Goal: Information Seeking & Learning: Understand process/instructions

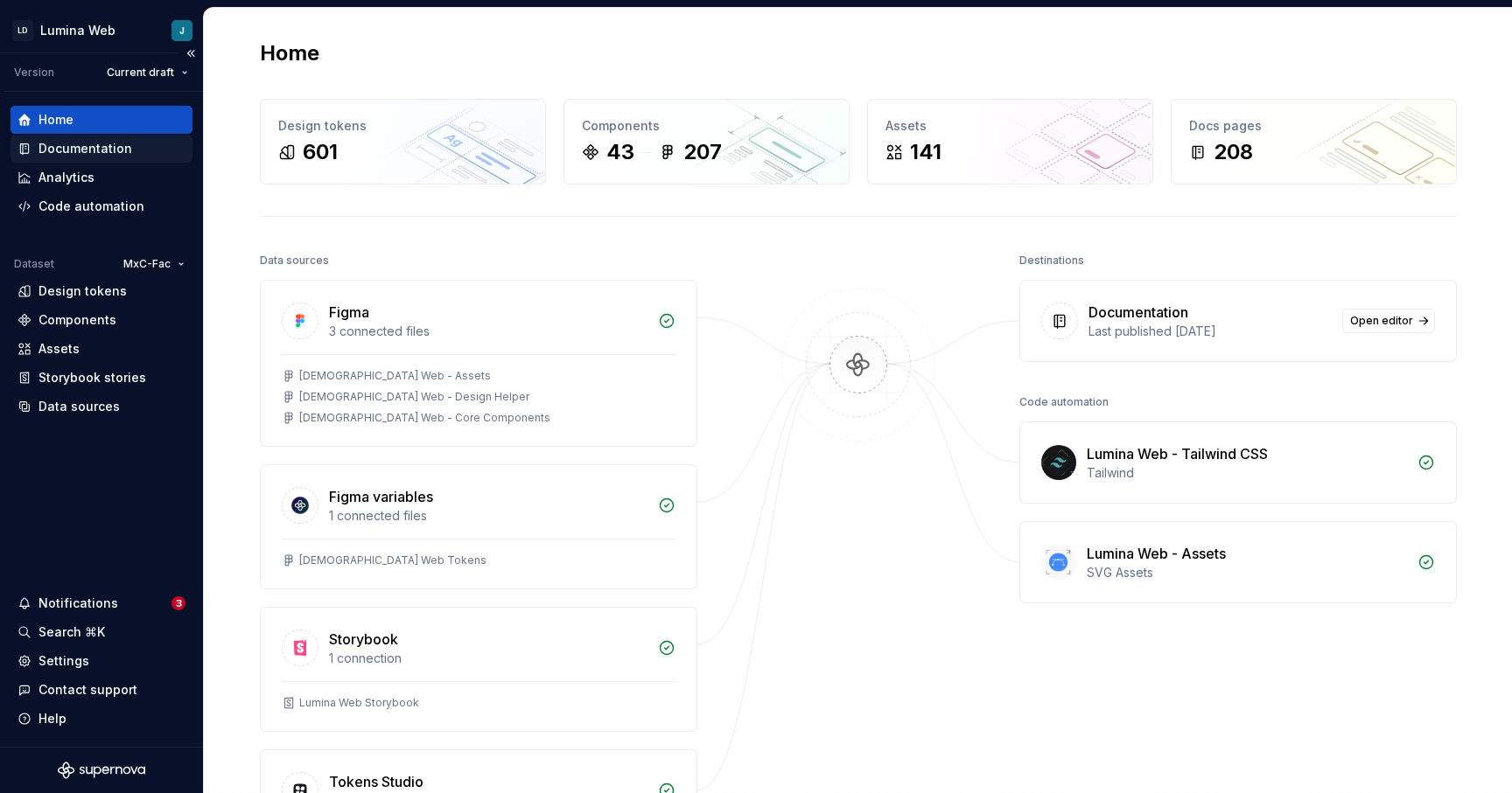
click at [100, 149] on div "Documentation" at bounding box center [85, 149] width 94 height 17
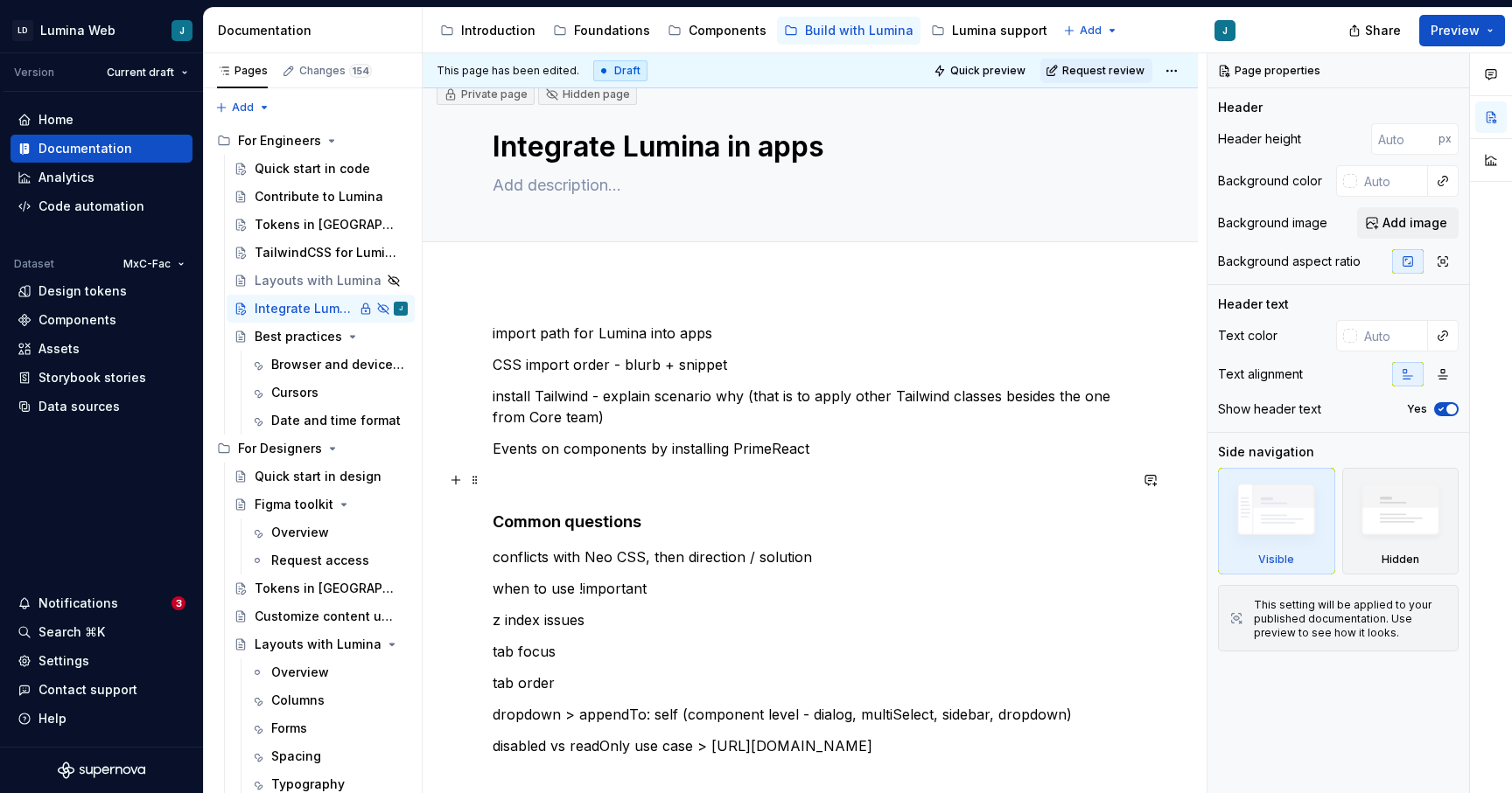
scroll to position [12, 0]
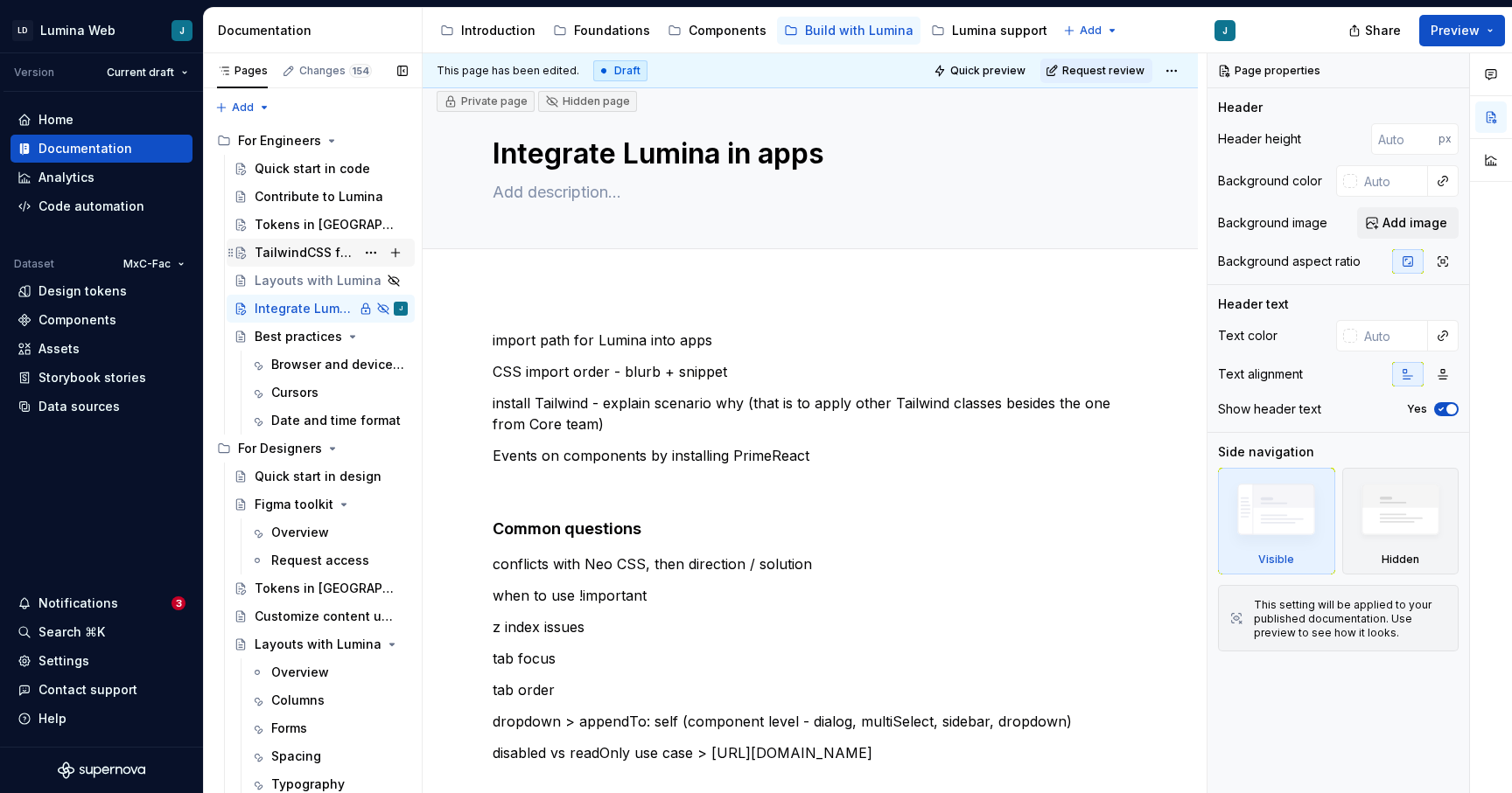
click at [301, 257] on div "TailwindCSS for Lumina" at bounding box center [305, 252] width 101 height 17
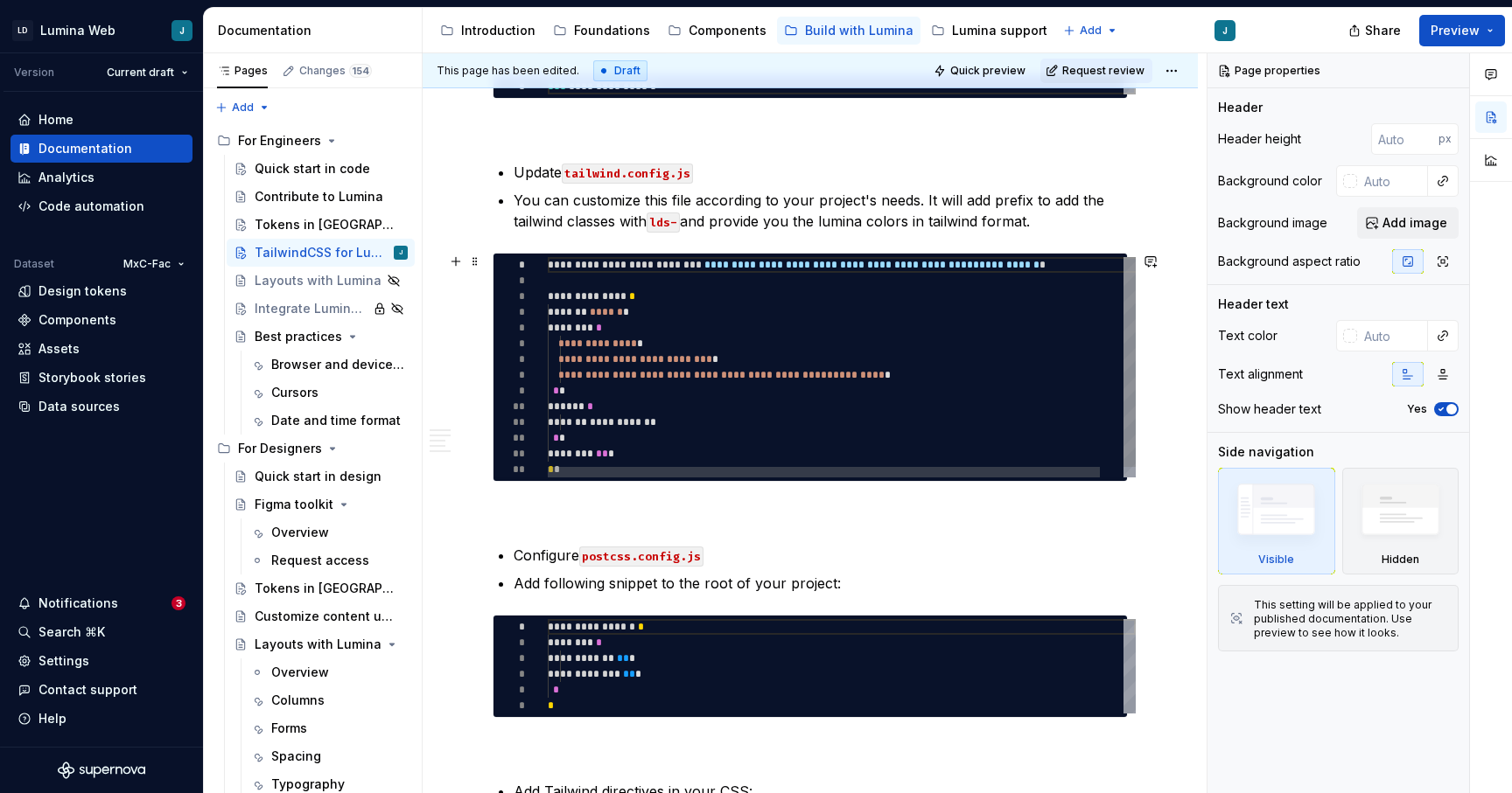
scroll to position [594, 0]
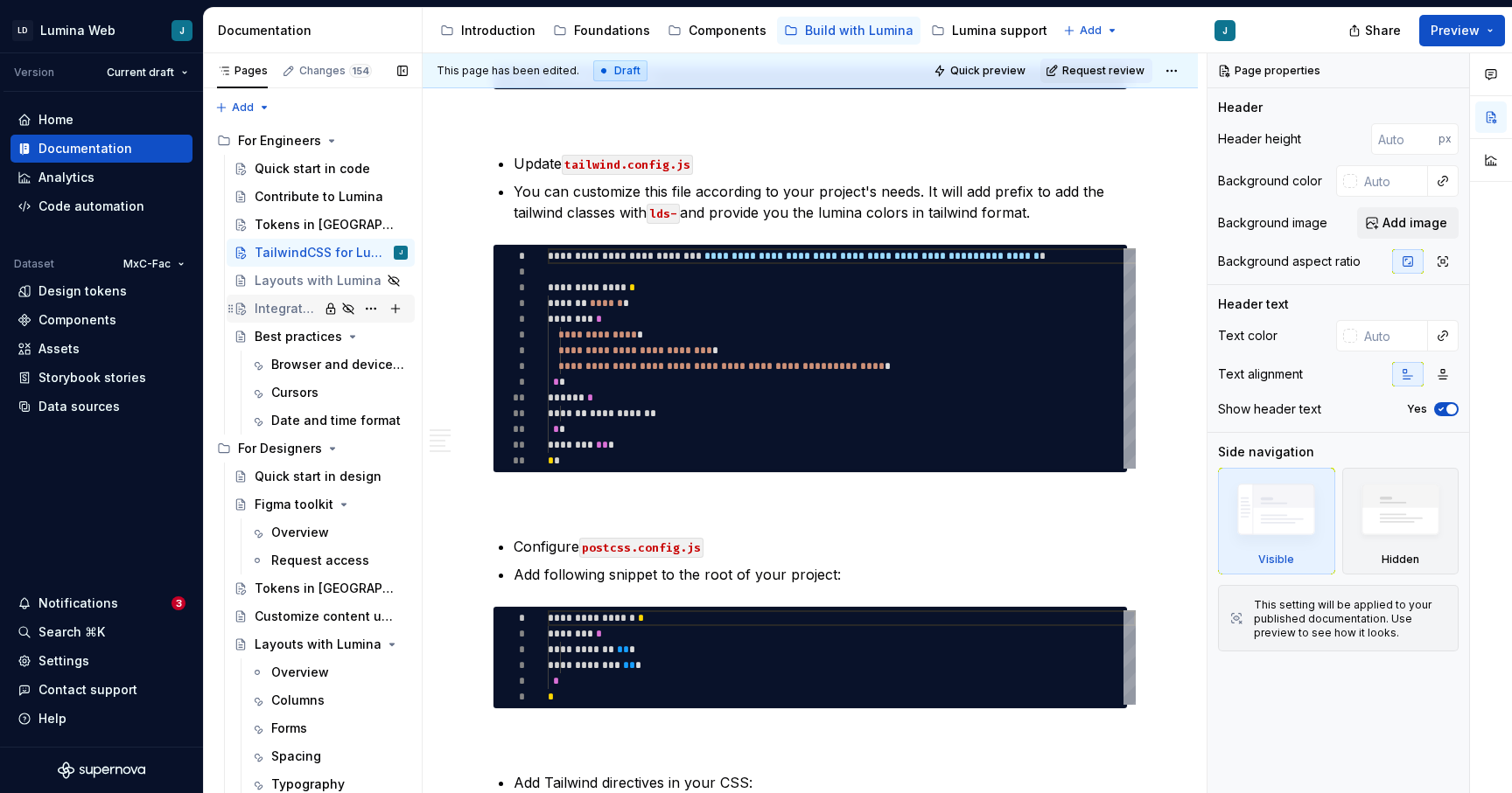
click at [285, 308] on div "Integrate Lumina in apps" at bounding box center [286, 308] width 64 height 17
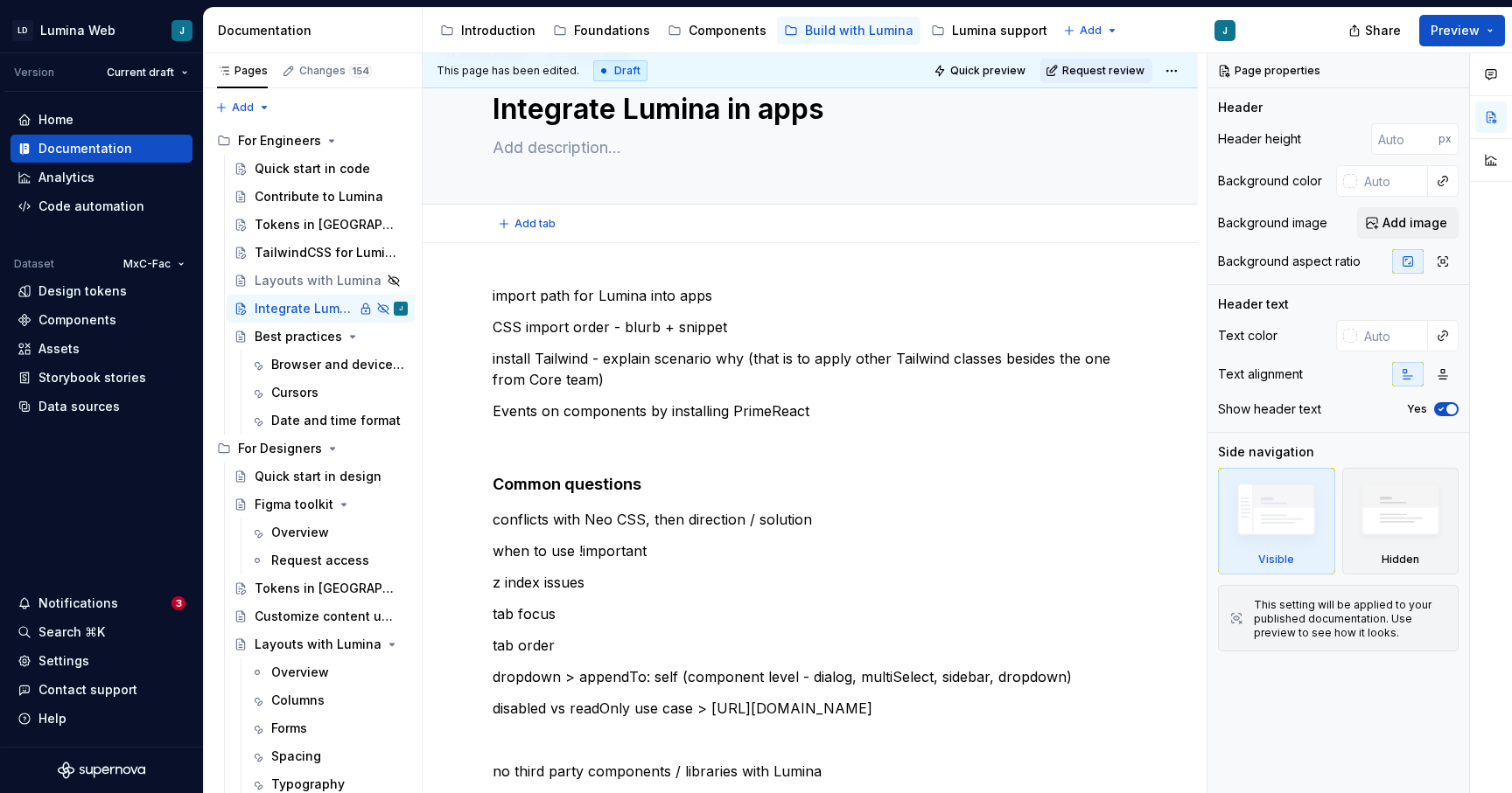
scroll to position [66, 0]
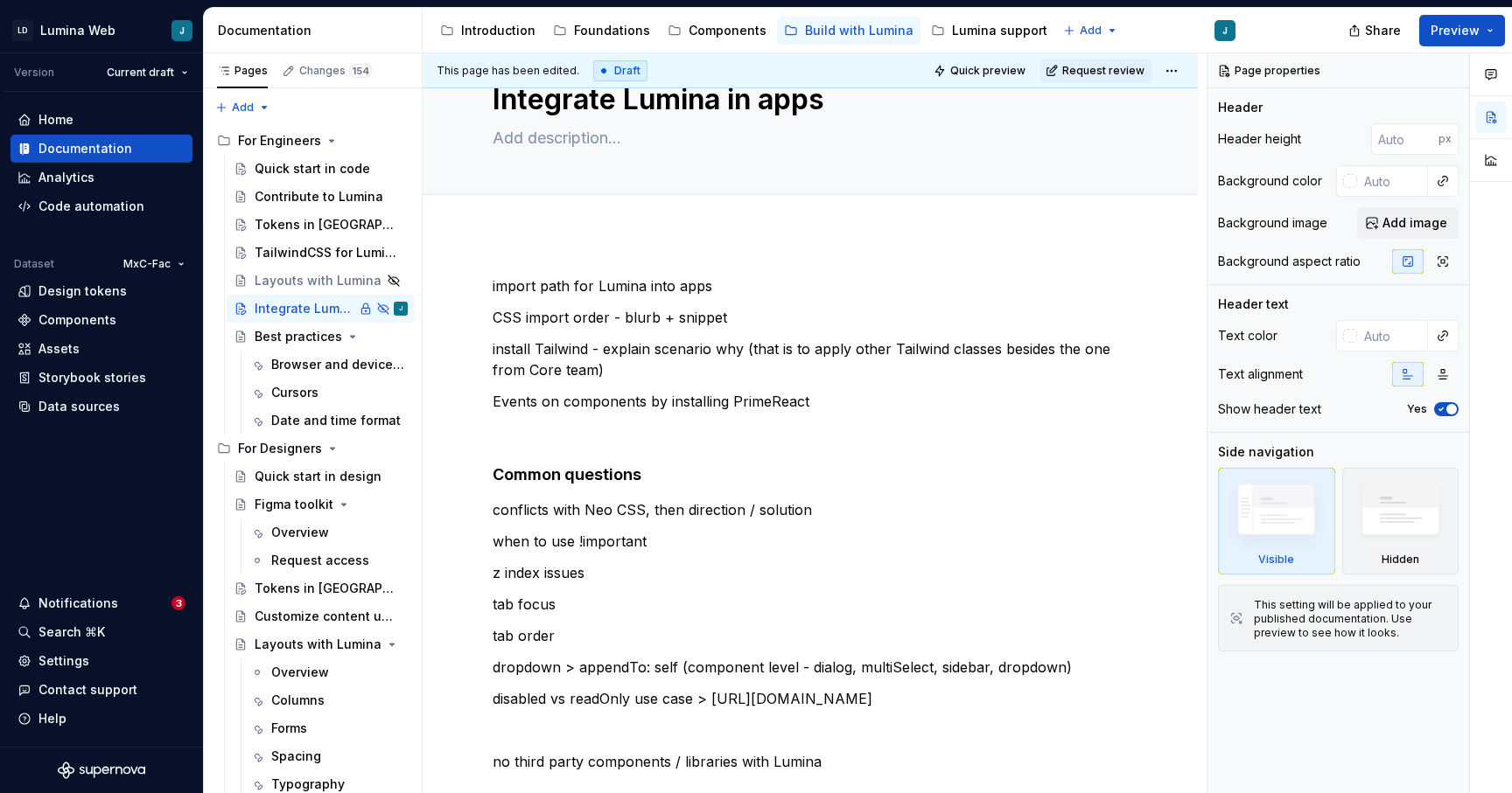
click at [606, 242] on div "import path for Lumina into apps CSS import order - blurb + snippet install Tai…" at bounding box center [810, 663] width 775 height 861
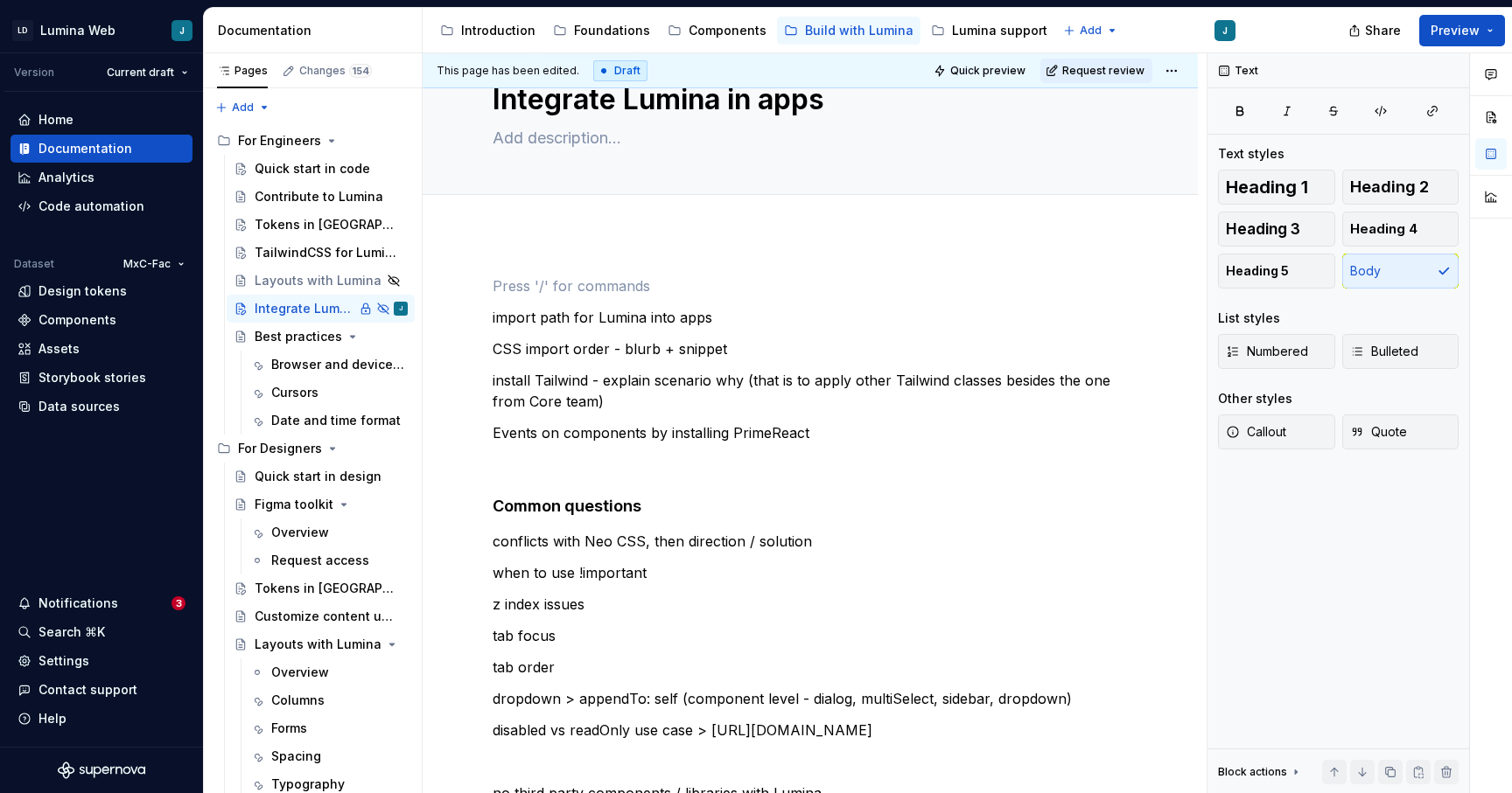
scroll to position [0, 0]
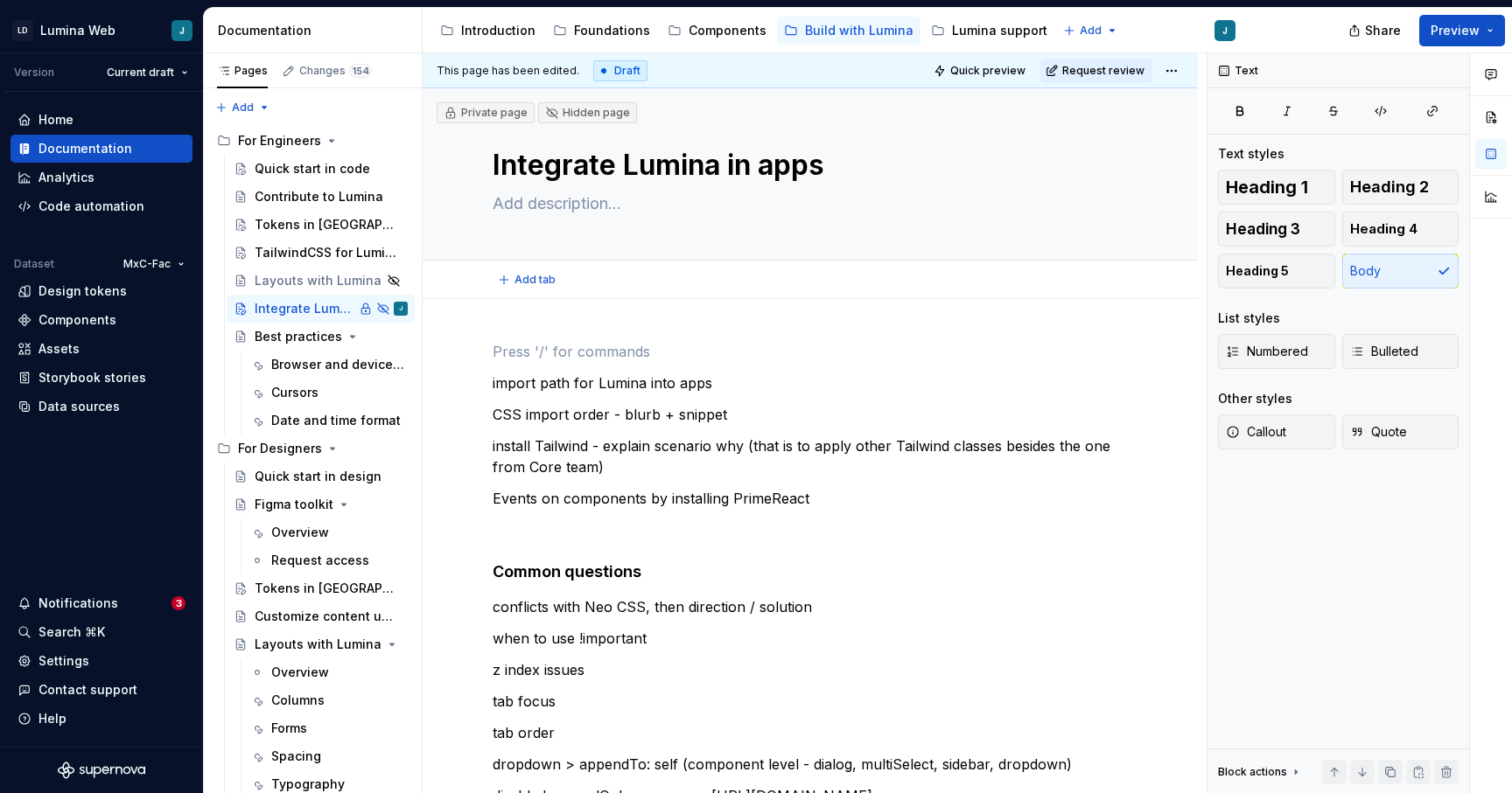
type textarea "*"
click at [510, 346] on p at bounding box center [810, 352] width 636 height 21
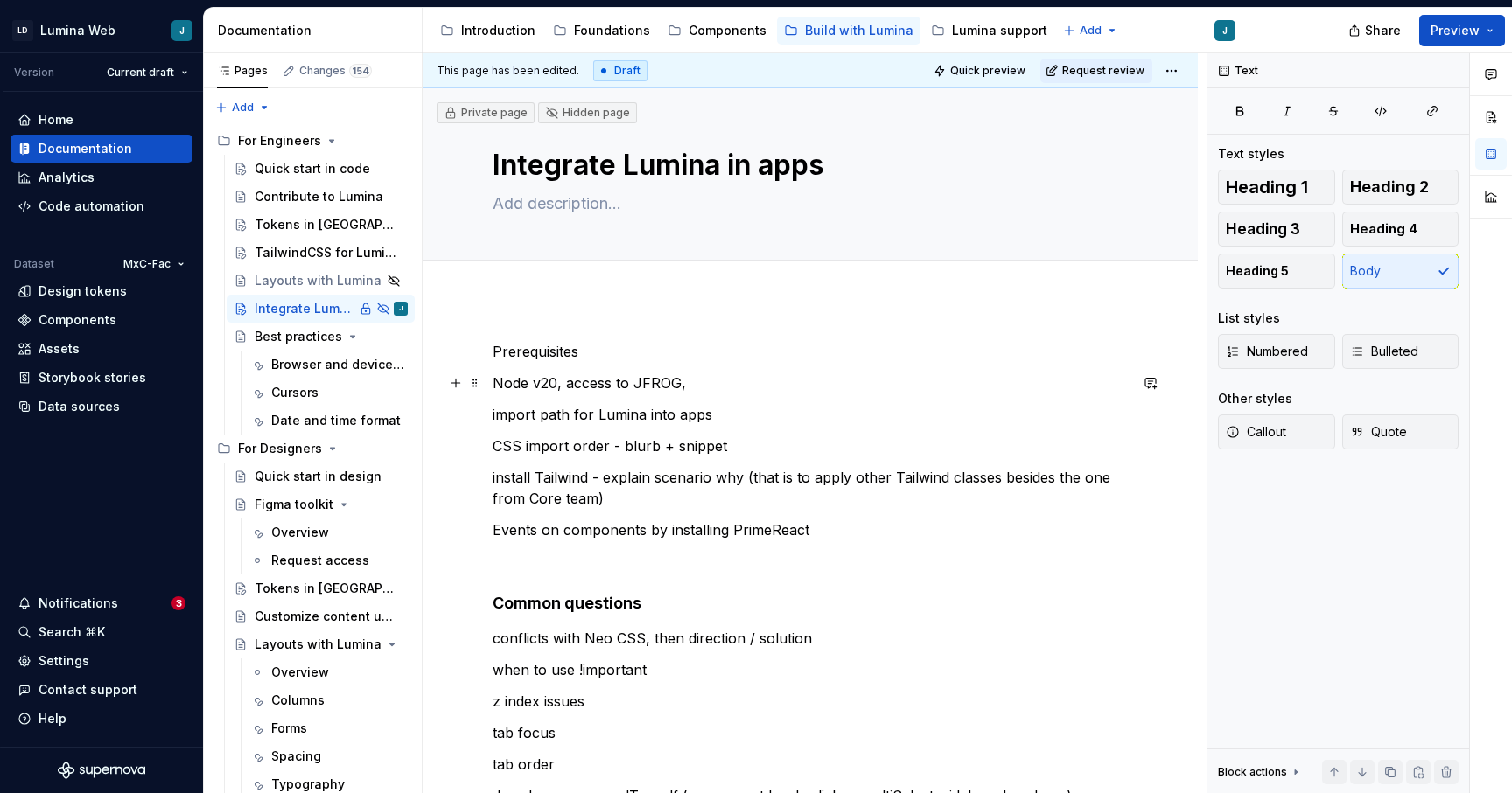
click at [565, 385] on p "Node v20, access to JFROG," at bounding box center [810, 383] width 636 height 21
click at [599, 383] on p "Node v20, npm v10access to JFROG," at bounding box center [810, 383] width 636 height 21
click at [526, 383] on p "Node v20, npm v10access to JFROG," at bounding box center [810, 383] width 636 height 21
click at [618, 381] on p "Node v20, npm v10access to JFROG," at bounding box center [810, 383] width 636 height 21
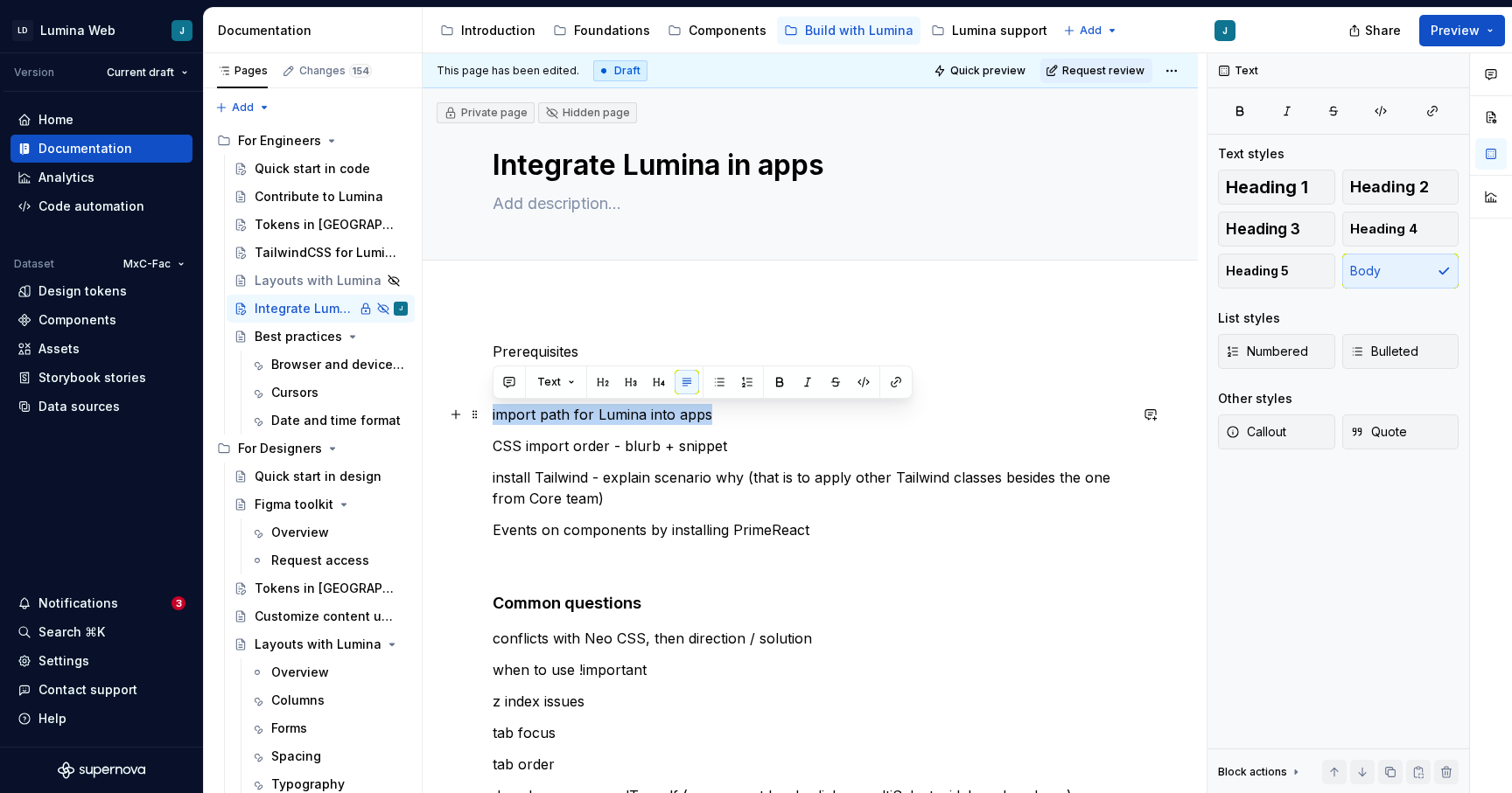
drag, startPoint x: 725, startPoint y: 414, endPoint x: 488, endPoint y: 414, distance: 237.0
click at [488, 414] on div "Prerequisites Node v20, npm v10 access to JFROG, import path for Lumina into ap…" at bounding box center [810, 760] width 775 height 924
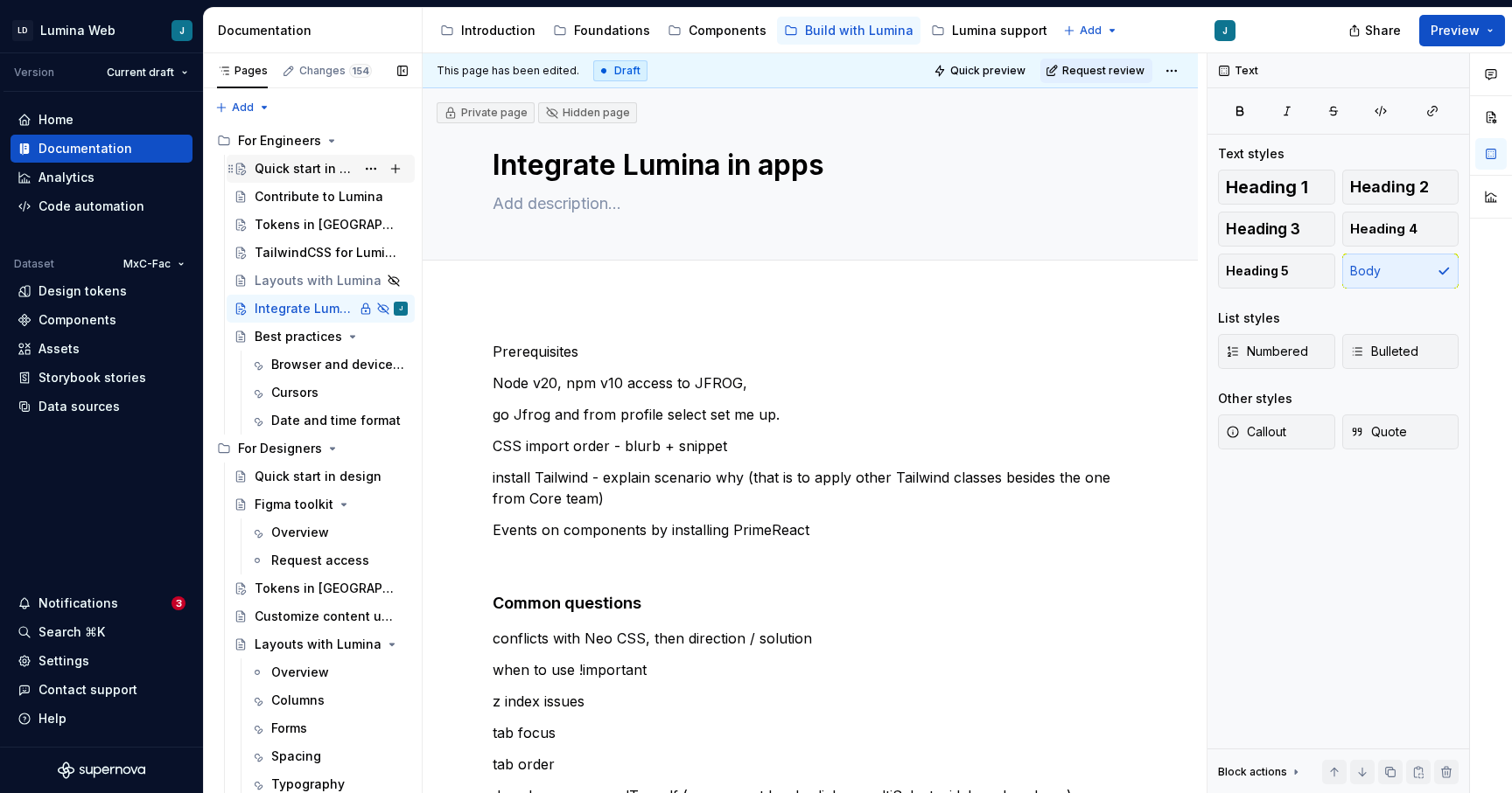
click at [287, 172] on div "Quick start in code" at bounding box center [305, 169] width 101 height 17
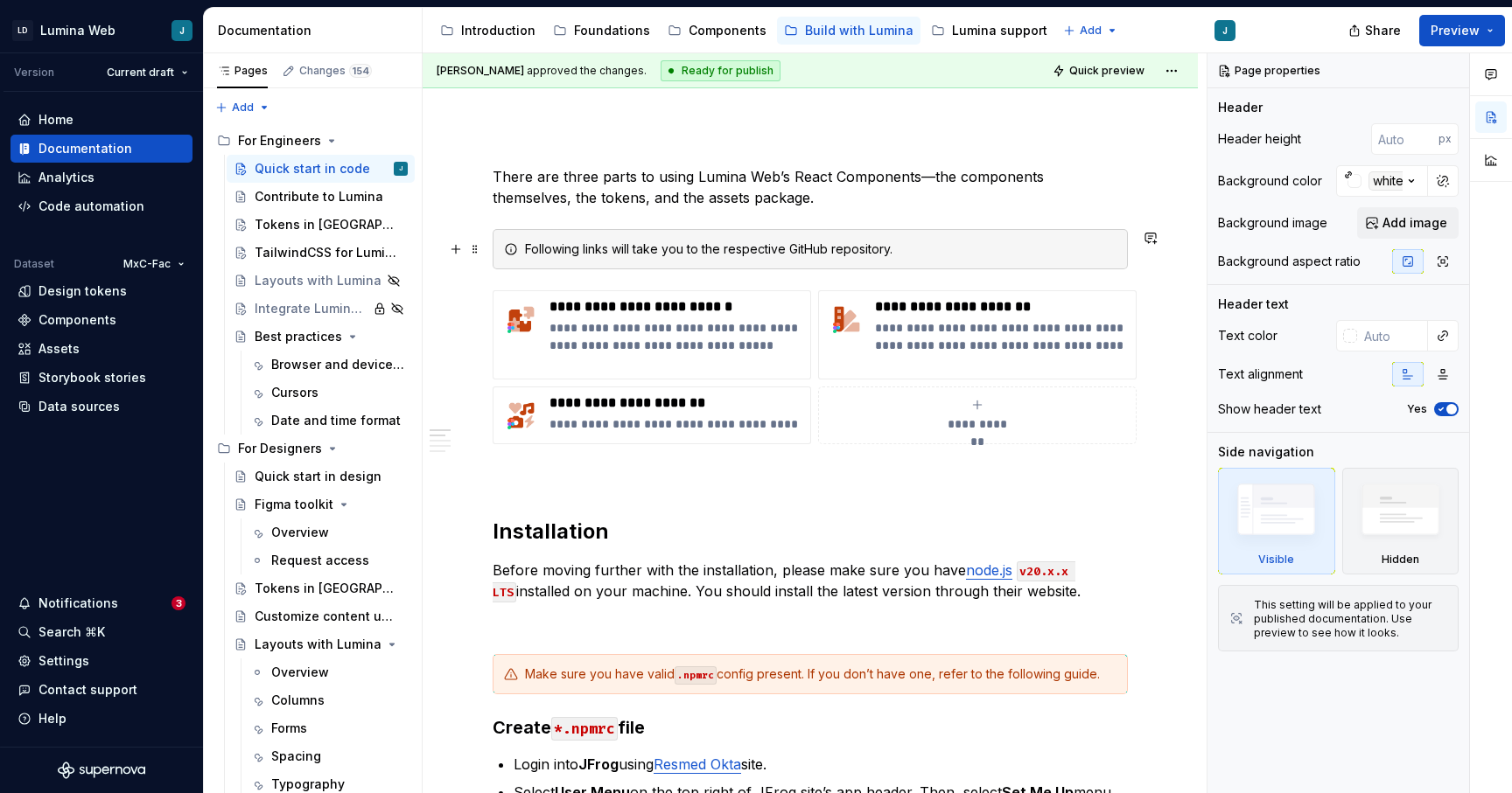
scroll to position [447, 0]
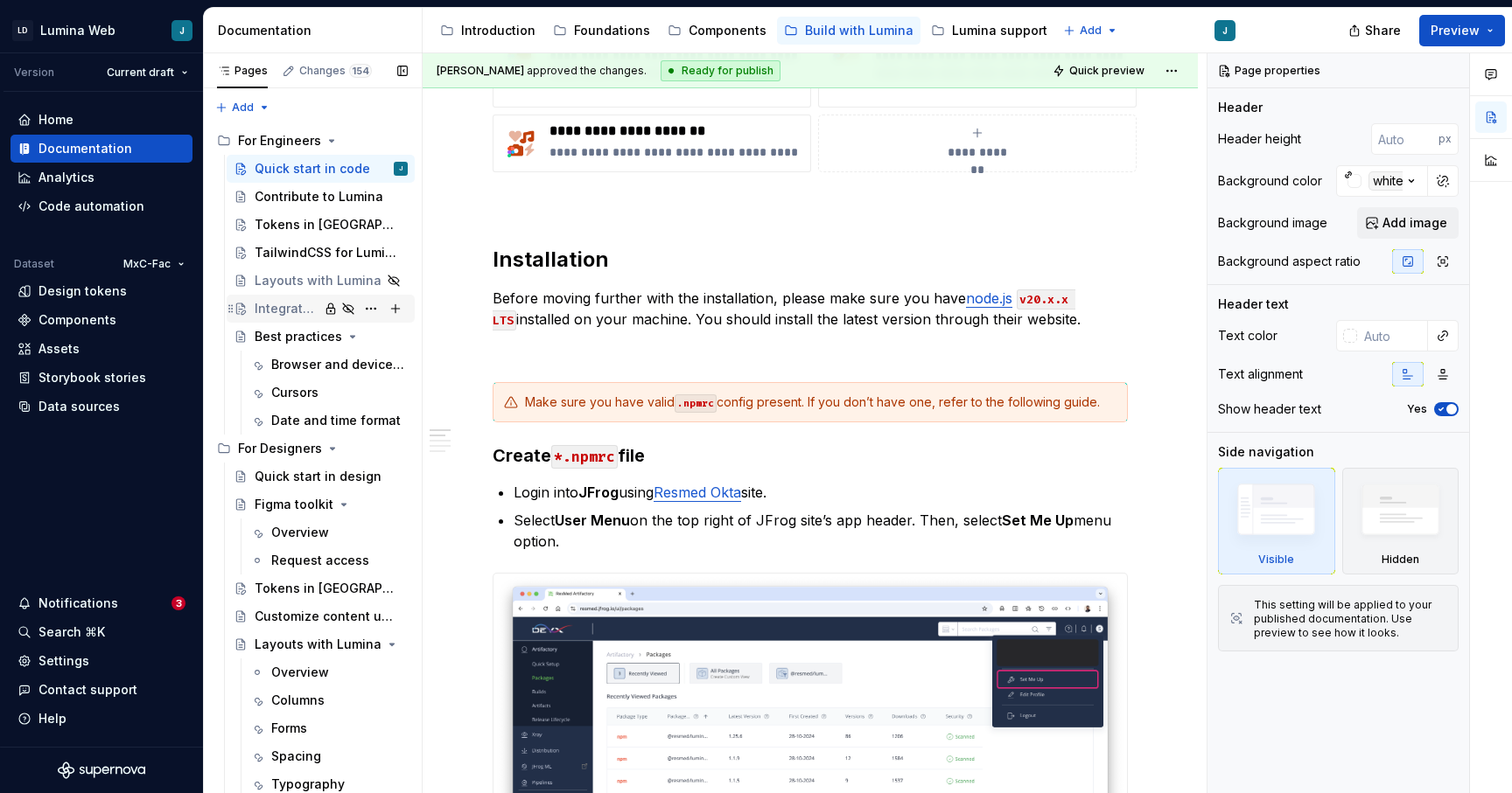
click at [299, 311] on div "Integrate Lumina in apps" at bounding box center [286, 308] width 64 height 17
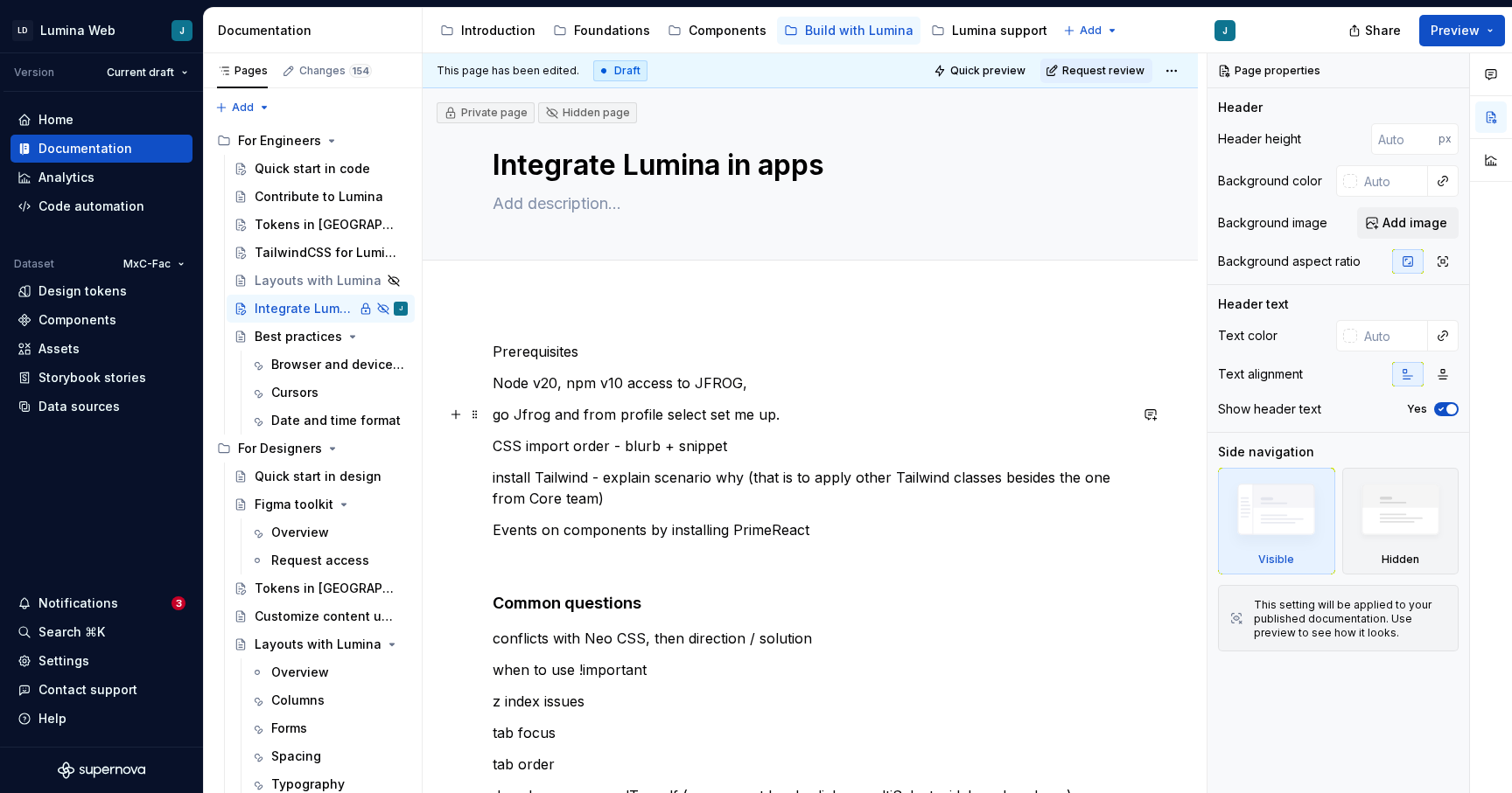
type textarea "*"
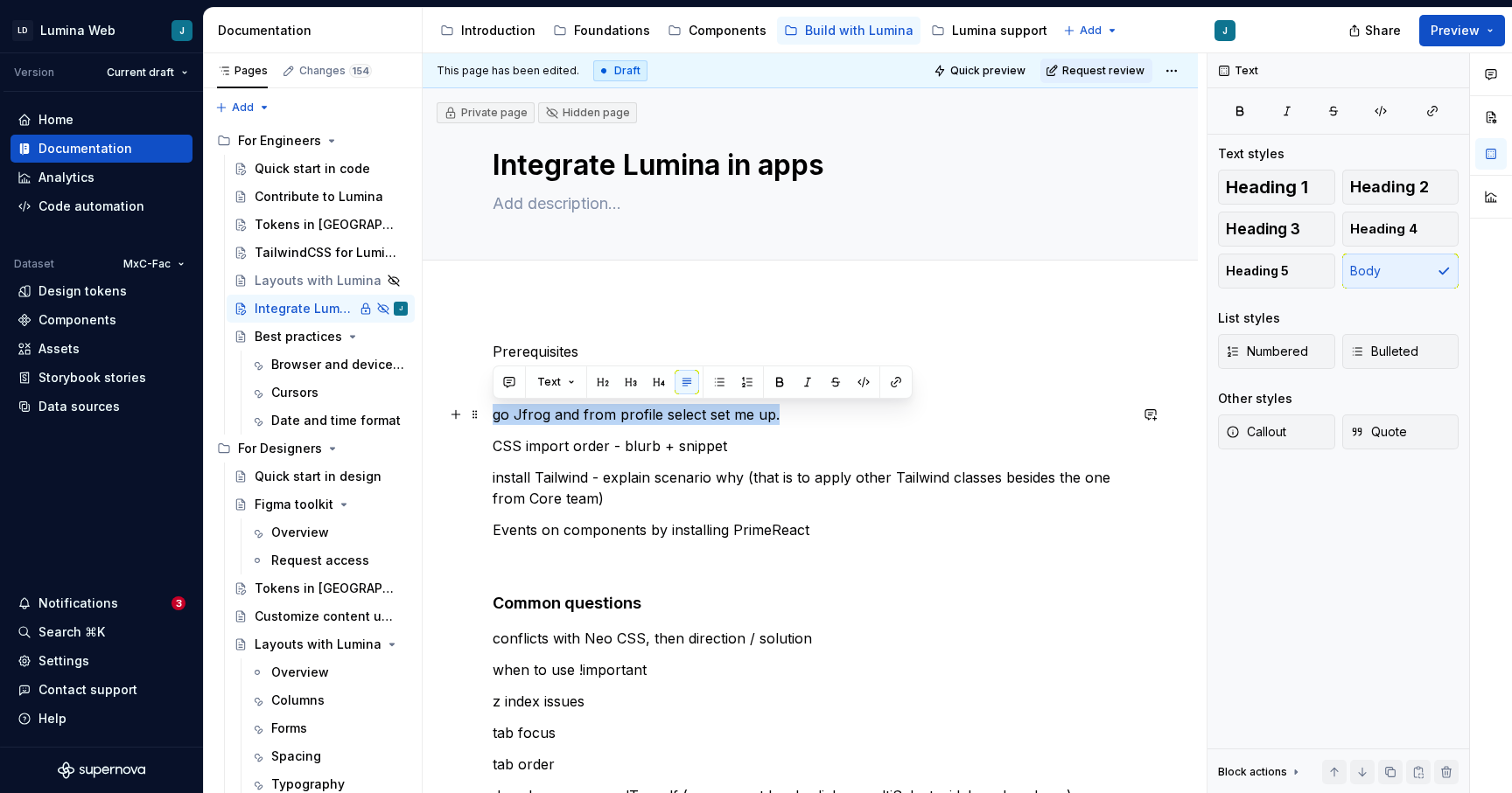
drag, startPoint x: 778, startPoint y: 412, endPoint x: 482, endPoint y: 405, distance: 296.1
click at [482, 405] on div "Prerequisites Node v20, npm v10 access to JFROG, go Jfrog and from profile sele…" at bounding box center [810, 760] width 775 height 924
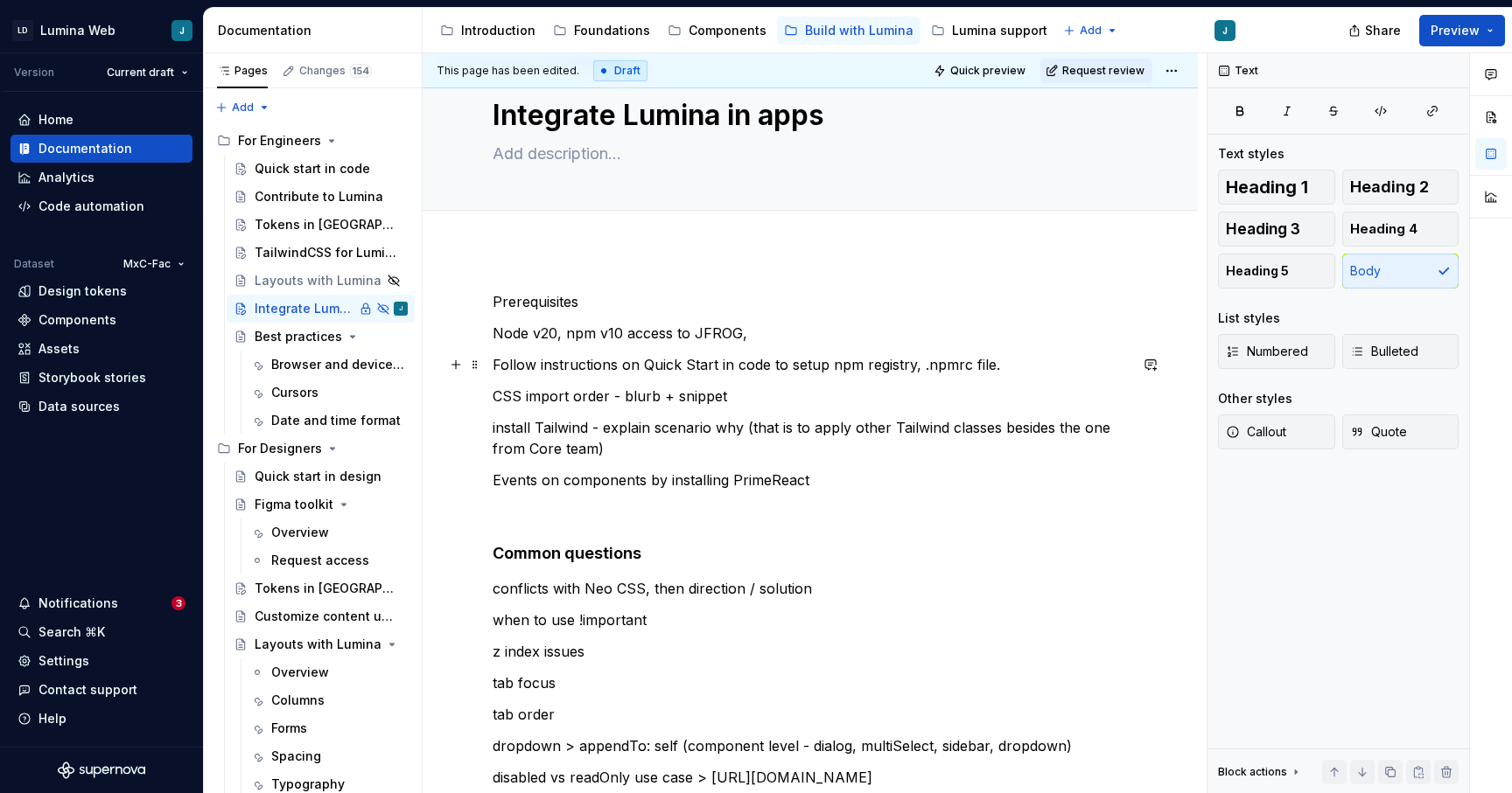
scroll to position [51, 0]
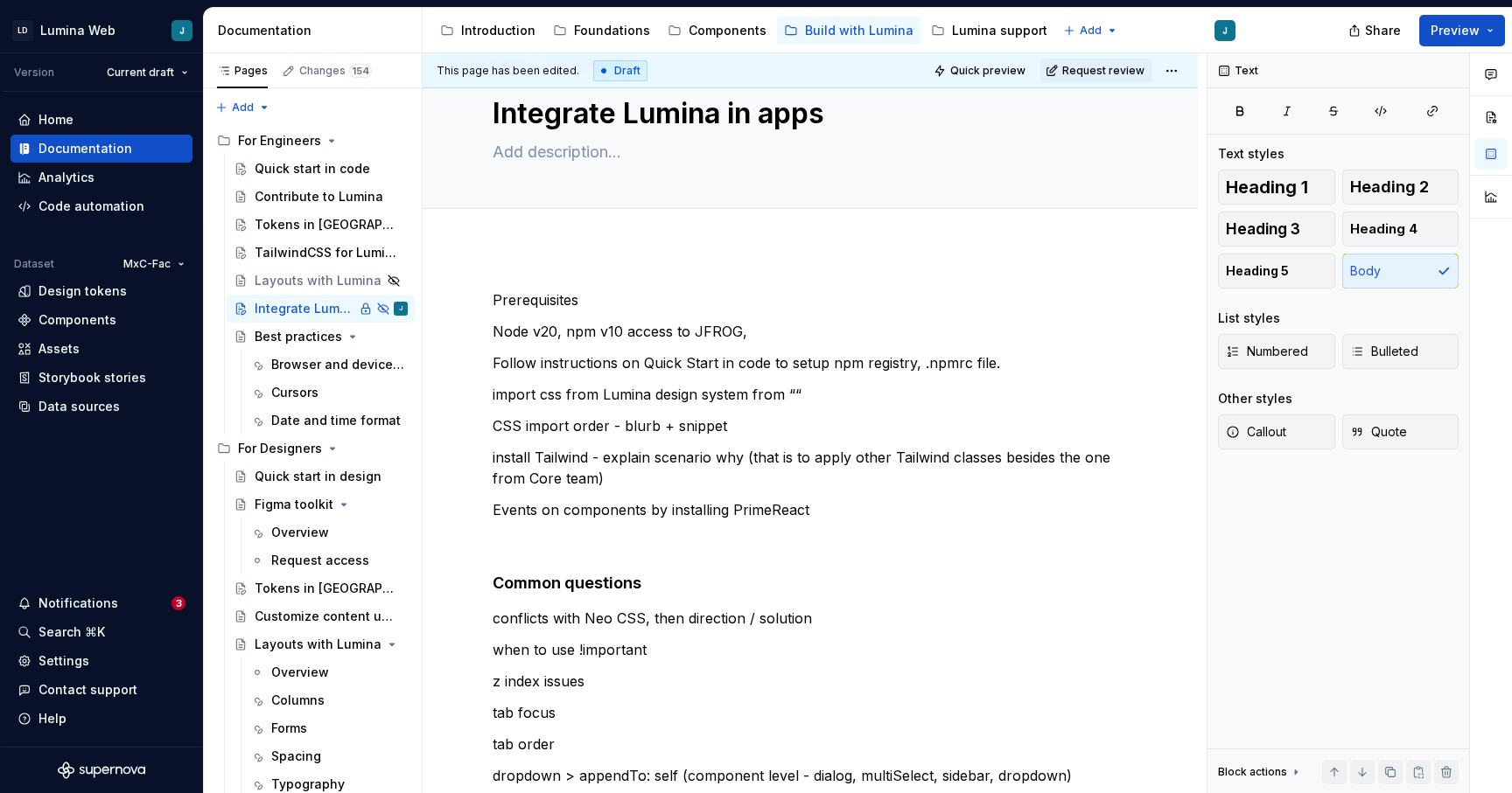
type textarea "*"
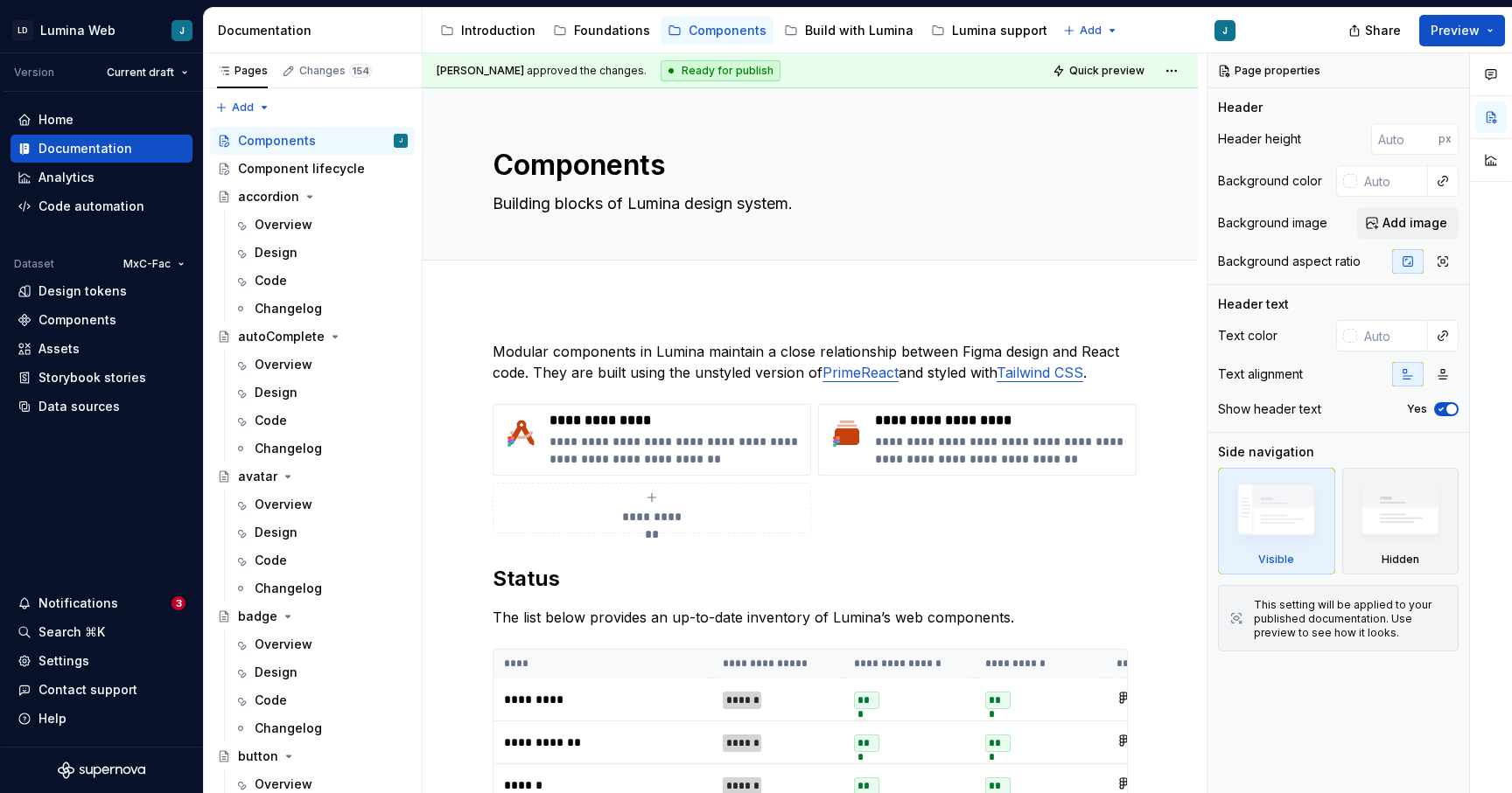
type textarea "*"
